Goal: Find specific page/section: Find specific page/section

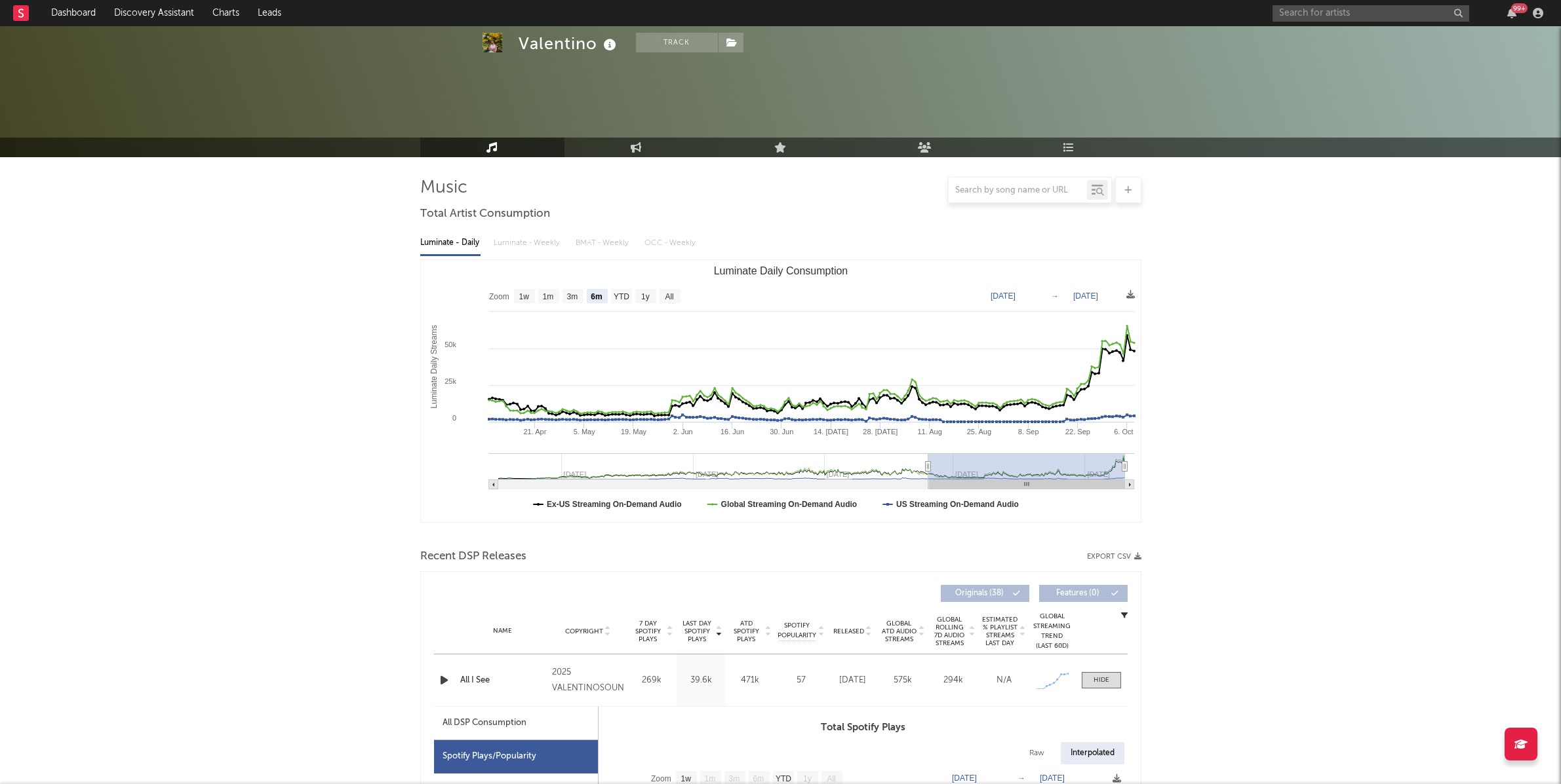
select select "6m"
select select "1w"
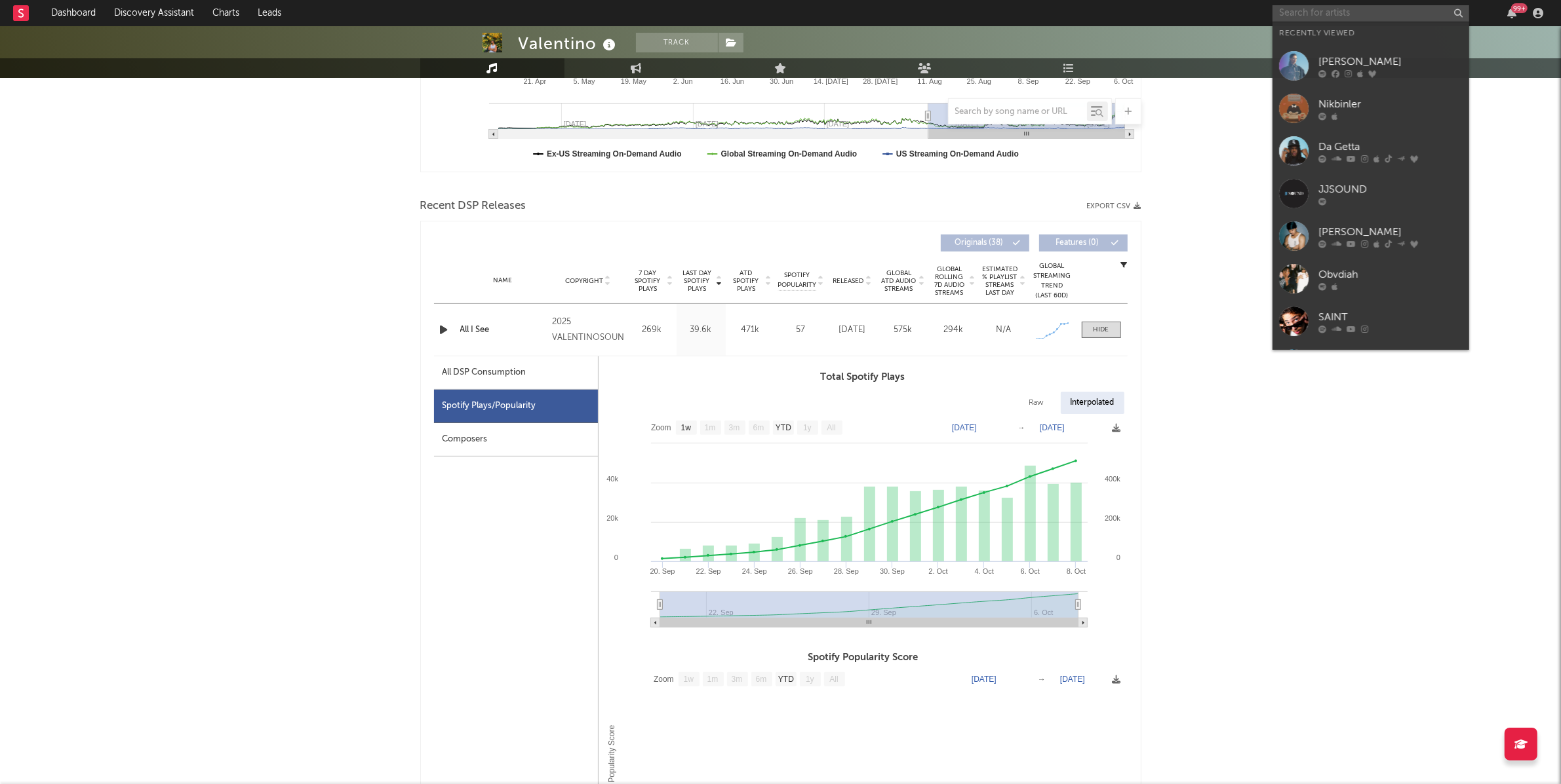
click at [1325, 10] on input "text" at bounding box center [1371, 13] width 197 height 17
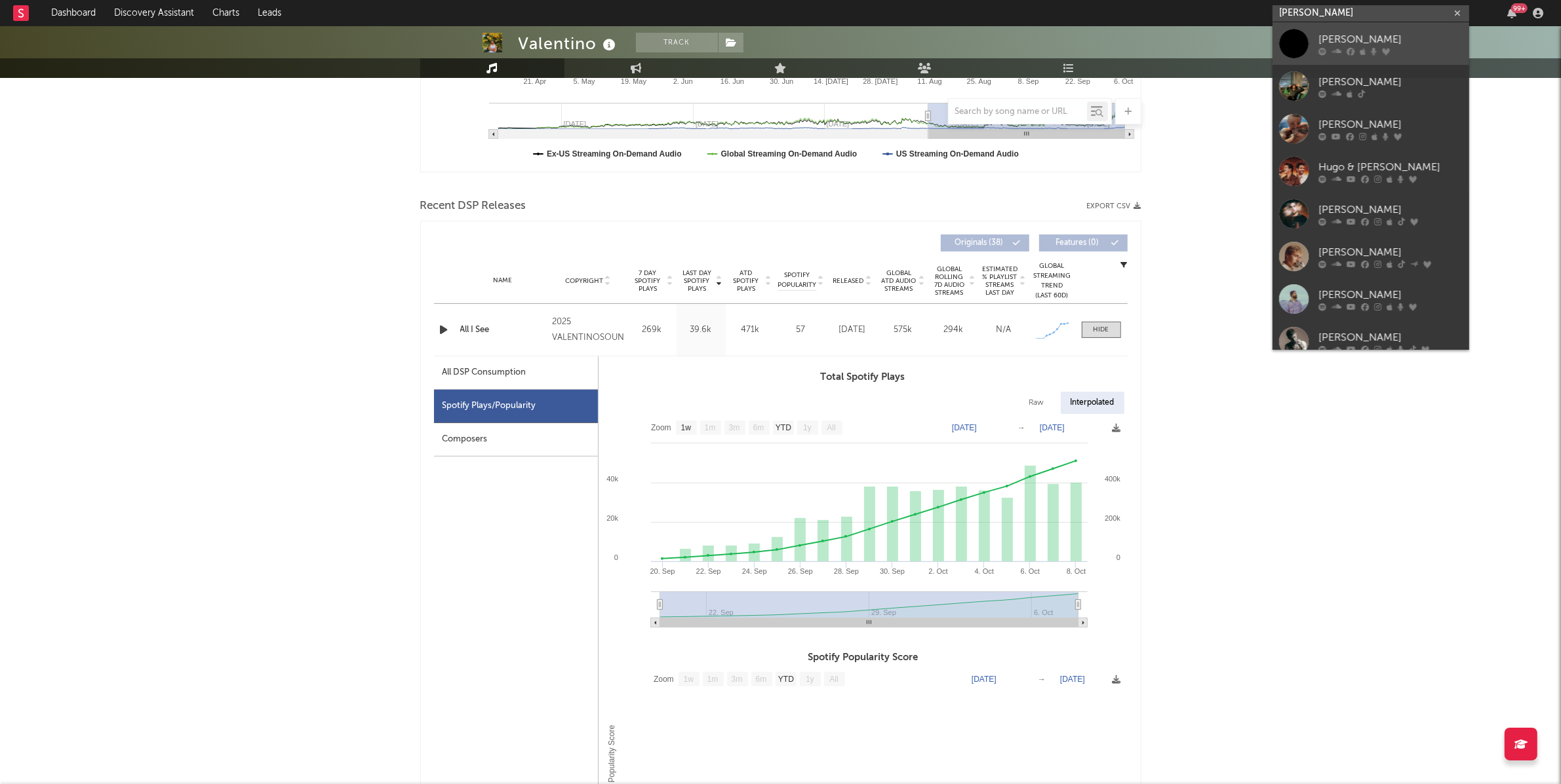
type input "[PERSON_NAME]"
click at [1339, 53] on icon at bounding box center [1336, 51] width 10 height 8
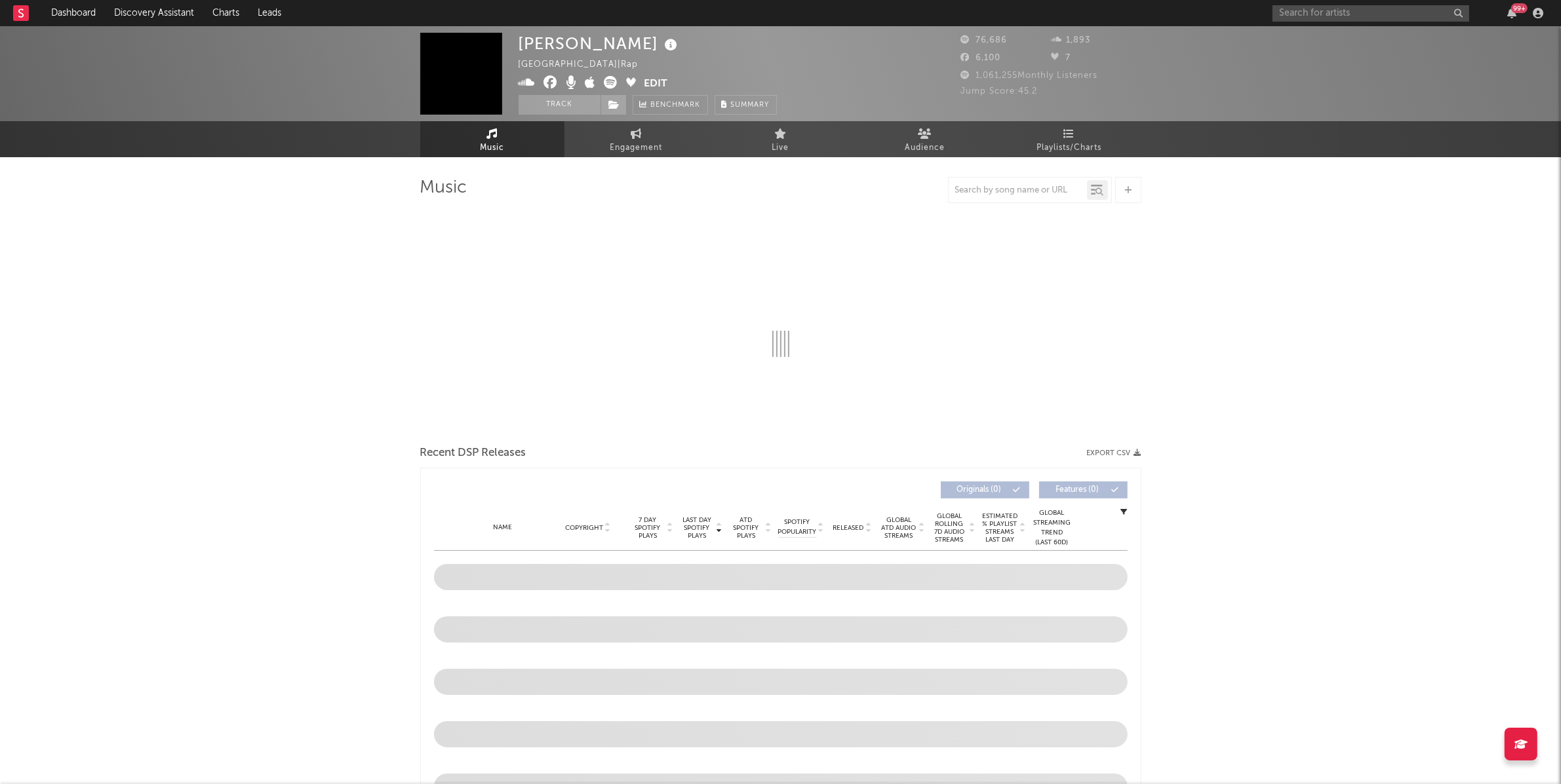
select select "6m"
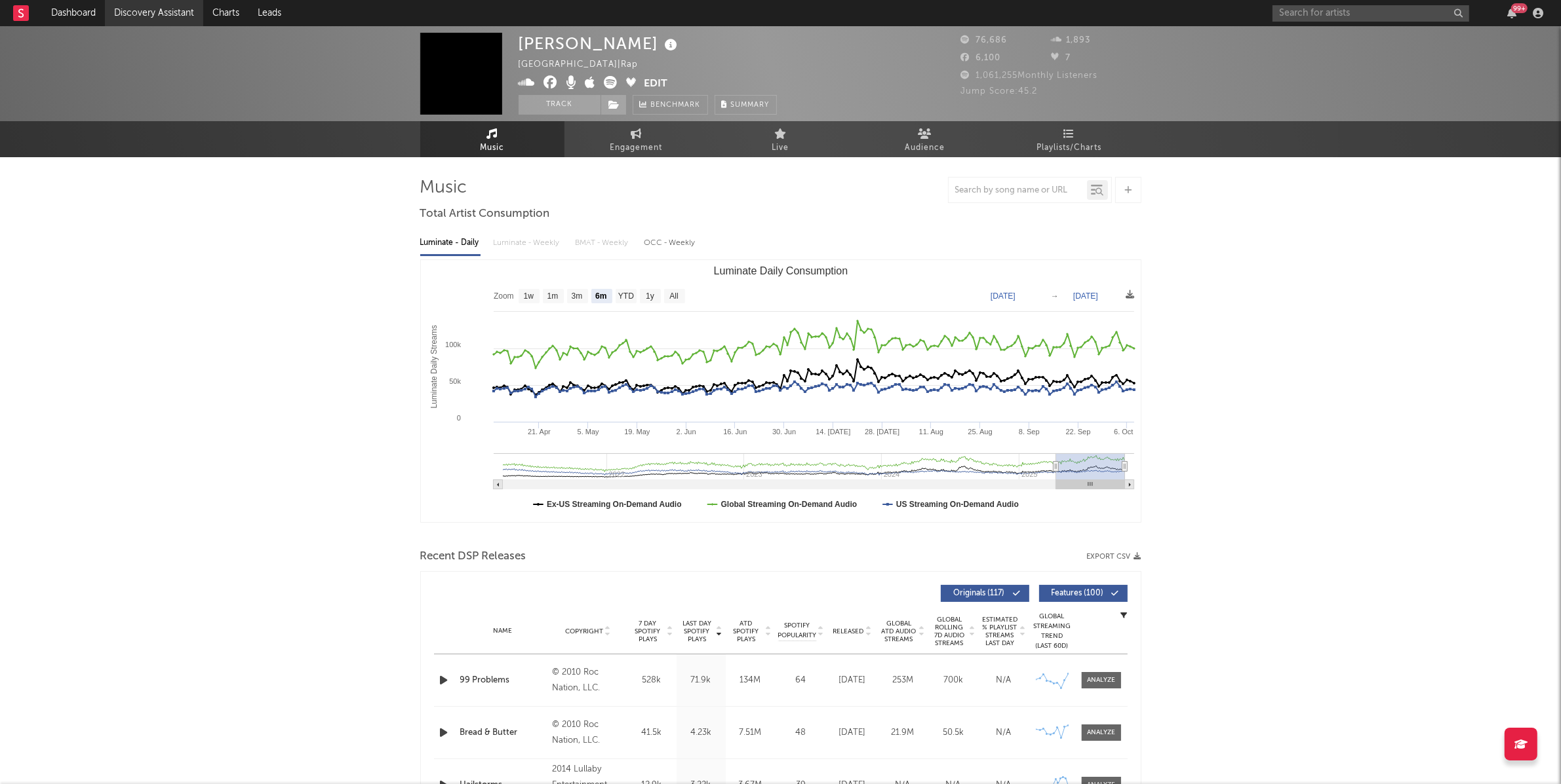
click at [158, 6] on link "Discovery Assistant" at bounding box center [154, 13] width 98 height 26
